Goal: Information Seeking & Learning: Understand process/instructions

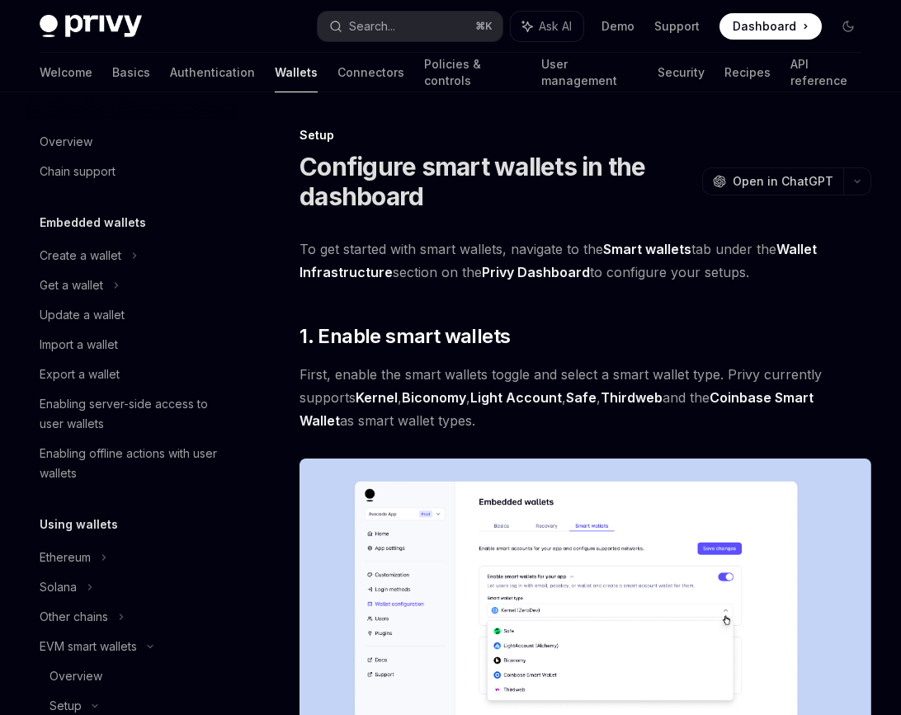
scroll to position [332, 0]
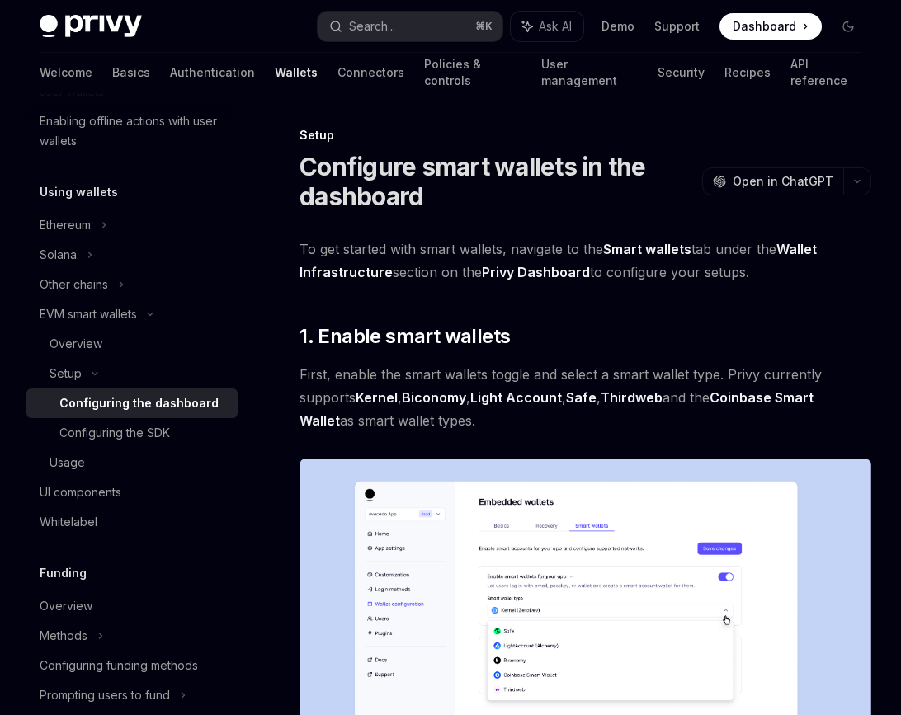
click at [441, 421] on span "First, enable the smart wallets toggle and select a smart wallet type. Privy cu…" at bounding box center [585, 397] width 572 height 69
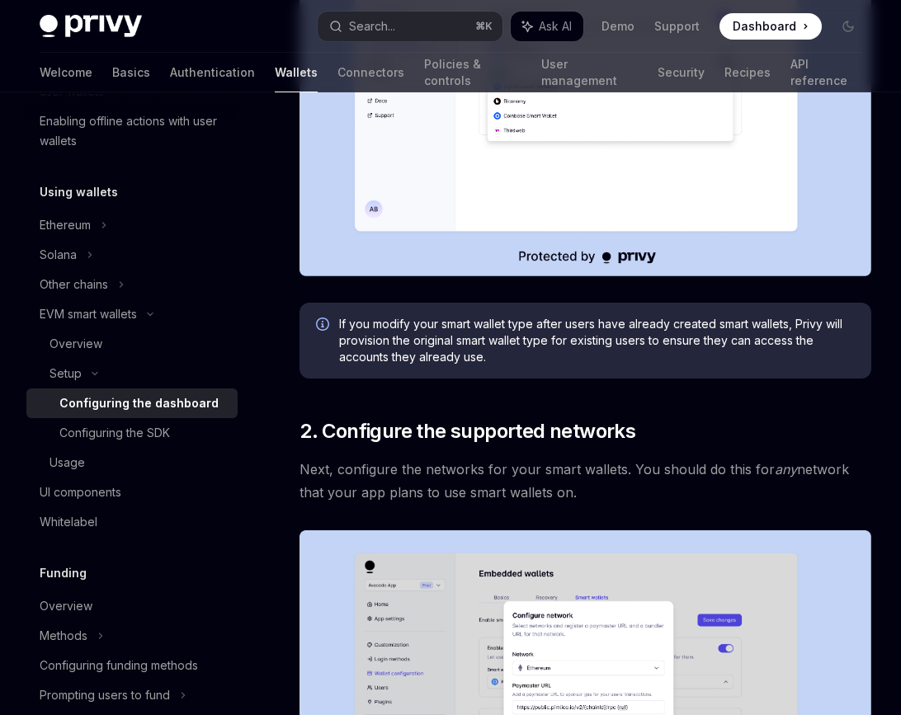
scroll to position [575, 0]
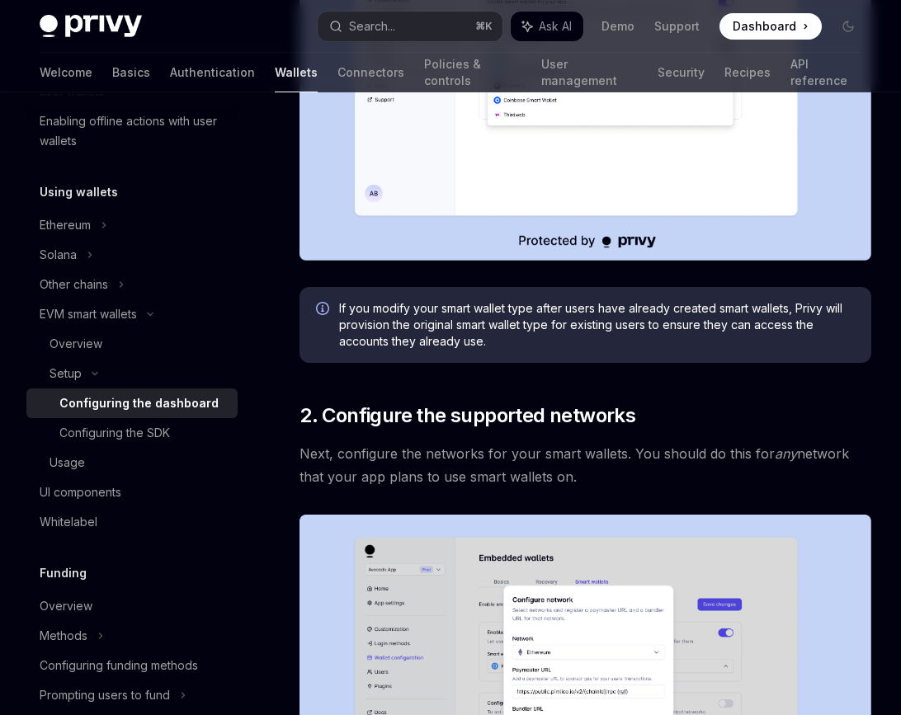
click at [440, 442] on span "Next, configure the networks for your smart wallets. You should do this for any…" at bounding box center [585, 465] width 572 height 46
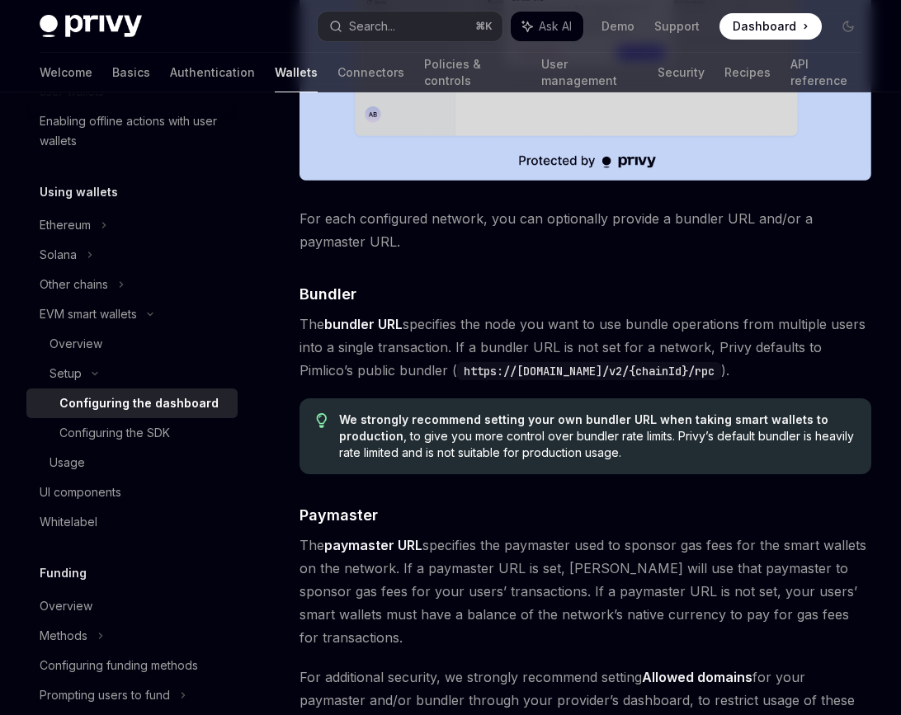
scroll to position [1302, 0]
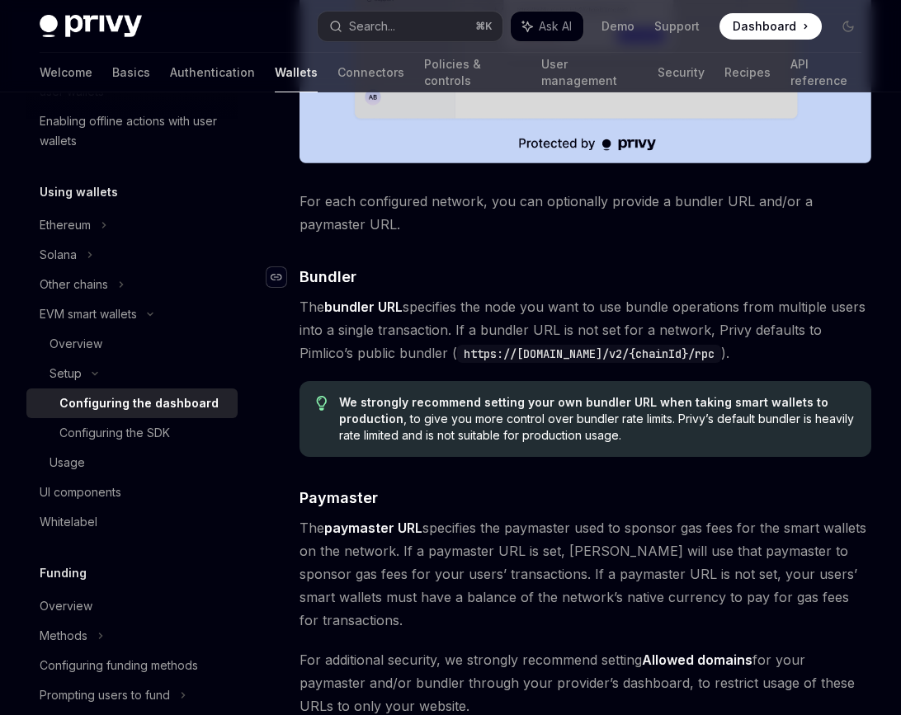
click at [279, 277] on icon "Navigate to header" at bounding box center [276, 277] width 12 height 10
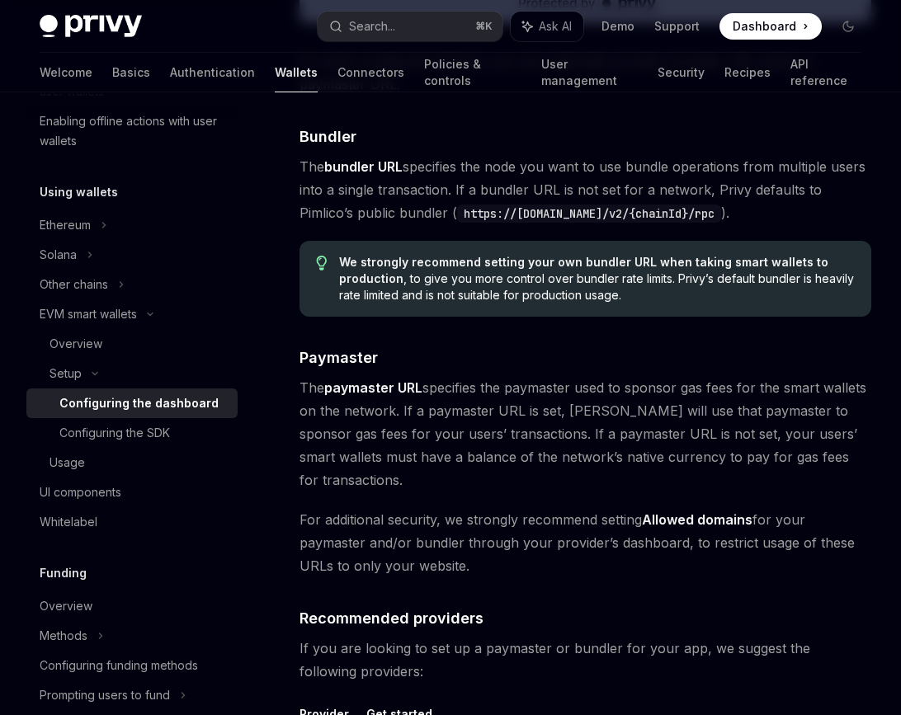
click at [340, 260] on div "We strongly recommend setting your own bundler URL when taking smart wallets to…" at bounding box center [585, 279] width 572 height 76
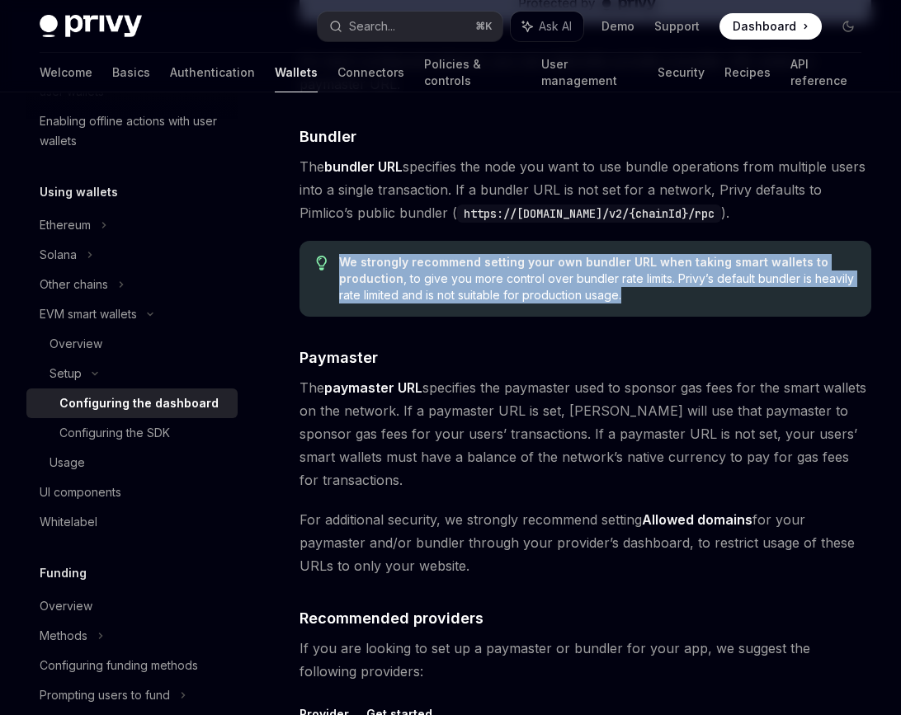
drag, startPoint x: 656, startPoint y: 300, endPoint x: 339, endPoint y: 249, distance: 320.8
click at [339, 249] on div "We strongly recommend setting your own bundler URL when taking smart wallets to…" at bounding box center [585, 279] width 572 height 76
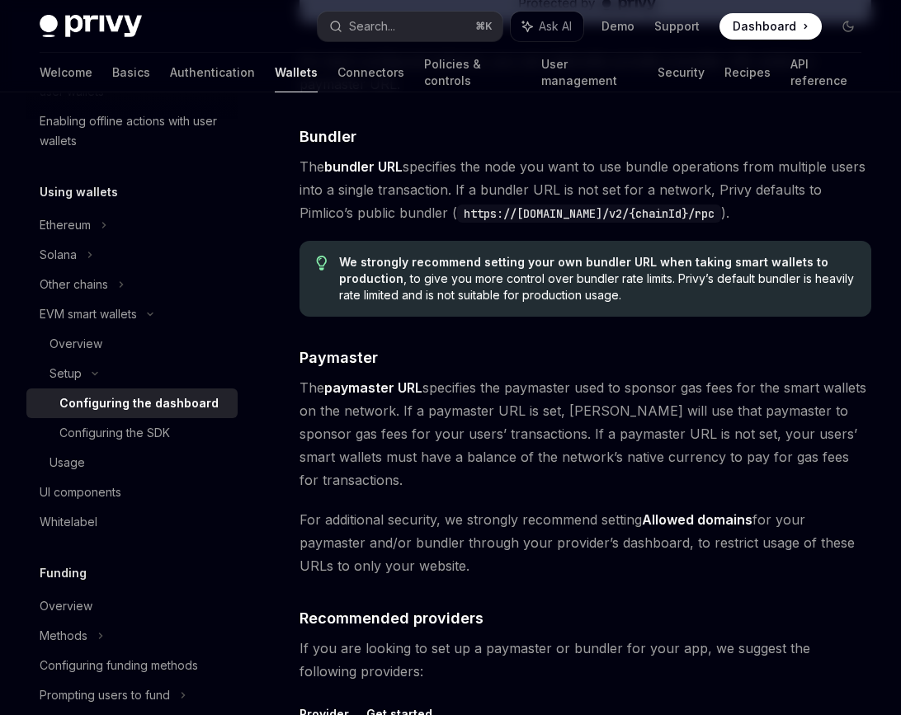
click at [546, 342] on div "To get started with smart wallets, navigate to the Smart wallets tab under the …" at bounding box center [585, 19] width 572 height 2449
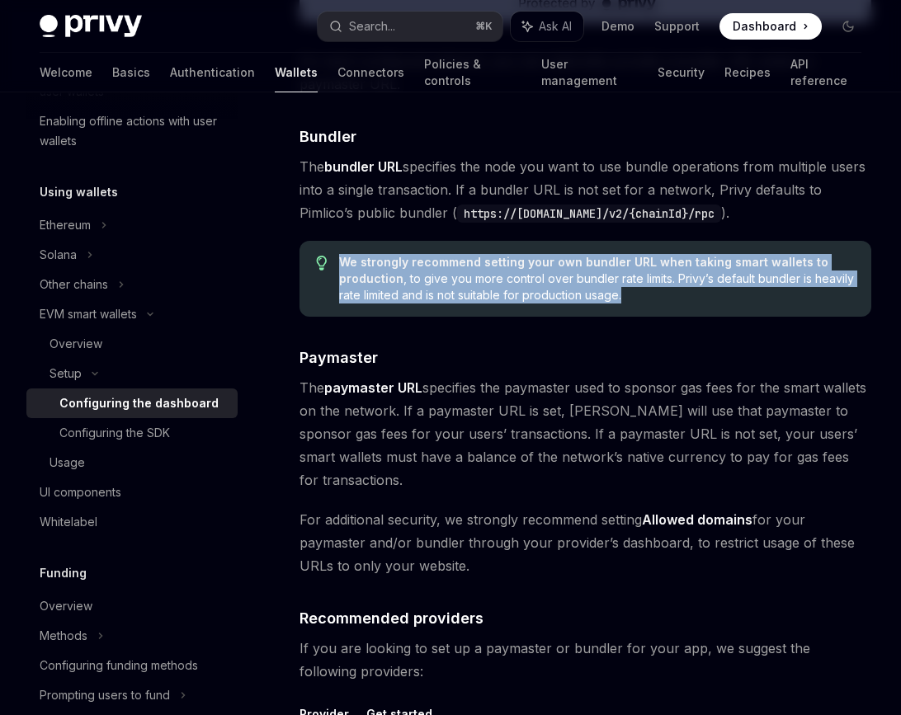
drag, startPoint x: 650, startPoint y: 315, endPoint x: 335, endPoint y: 257, distance: 320.3
click at [335, 257] on div "We strongly recommend setting your own bundler URL when taking smart wallets to…" at bounding box center [585, 279] width 572 height 76
click at [665, 300] on span "We strongly recommend setting your own bundler URL when taking smart wallets to…" at bounding box center [596, 278] width 515 height 49
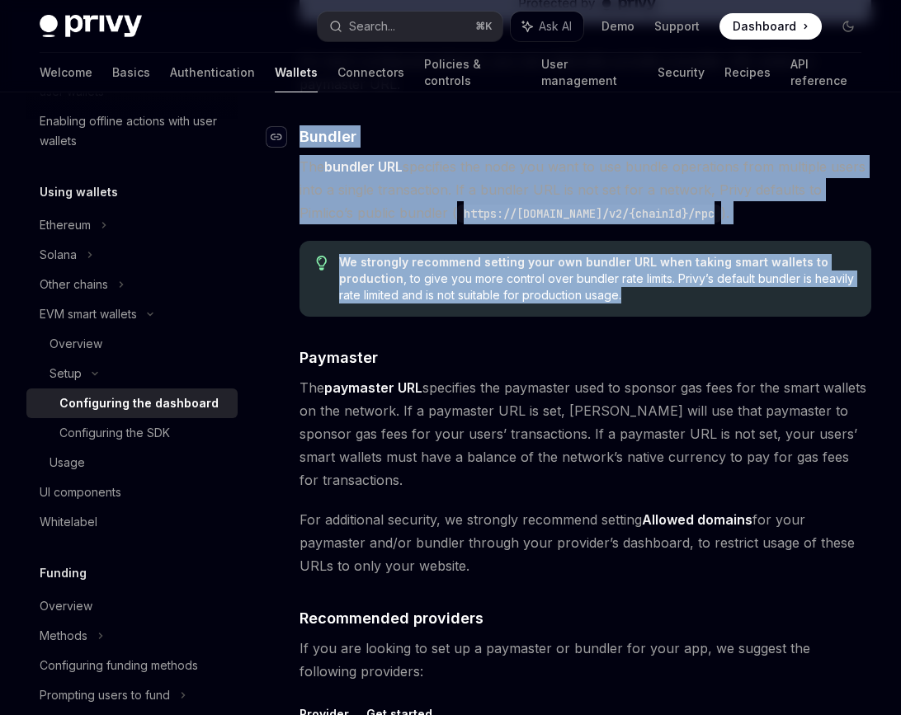
drag, startPoint x: 666, startPoint y: 307, endPoint x: 282, endPoint y: 136, distance: 420.5
click at [299, 136] on div "To get started with smart wallets, navigate to the Smart wallets tab under the …" at bounding box center [585, 19] width 572 height 2449
copy div "​ Bundler The bundler URL specifies the node you want to use bundle operations …"
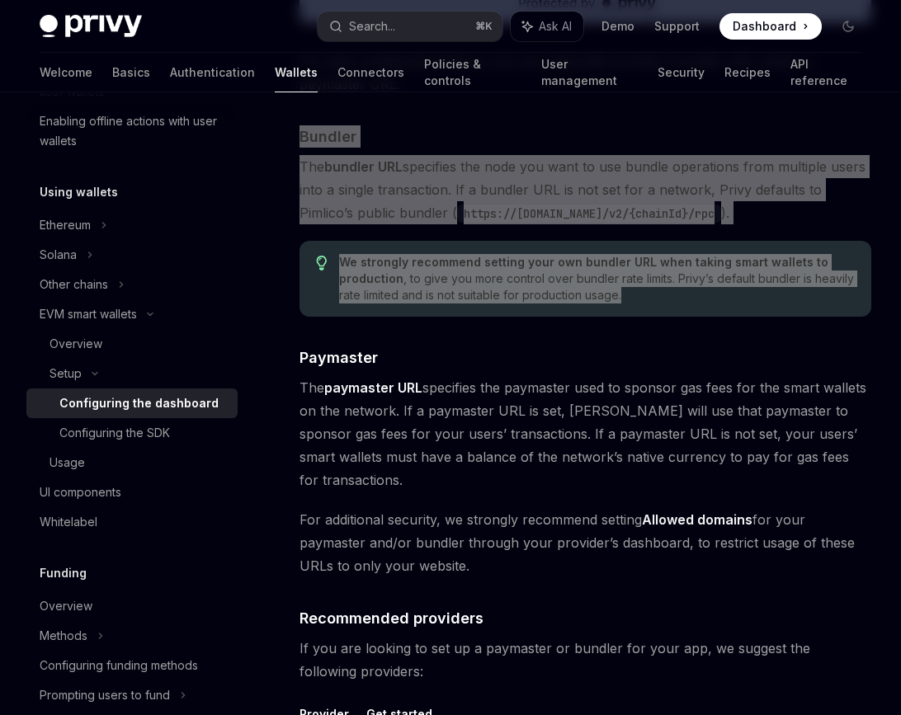
type textarea "*"
